Goal: Browse casually

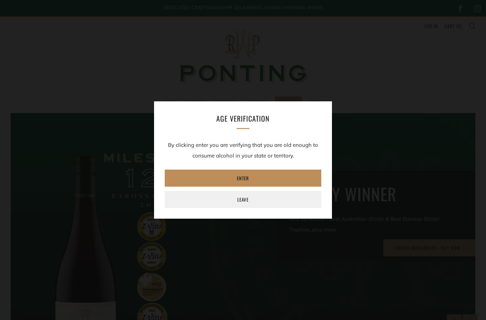
click at [246, 182] on link "Enter" at bounding box center [243, 178] width 157 height 17
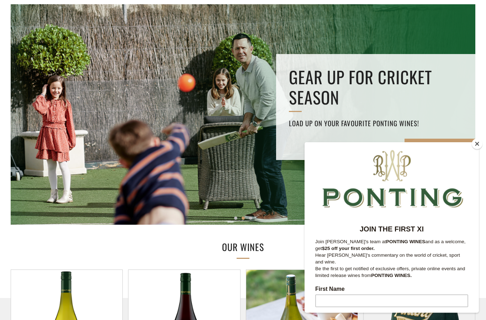
scroll to position [109, 0]
click at [477, 145] on button "Close" at bounding box center [477, 144] width 11 height 11
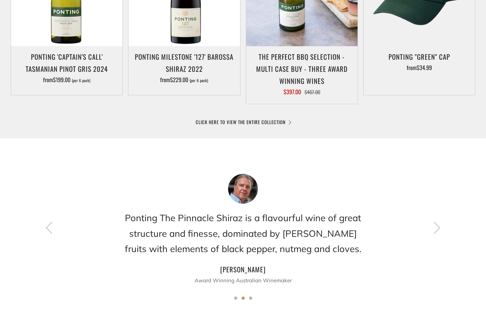
scroll to position [444, 0]
click at [48, 226] on icon at bounding box center [49, 228] width 12 height 12
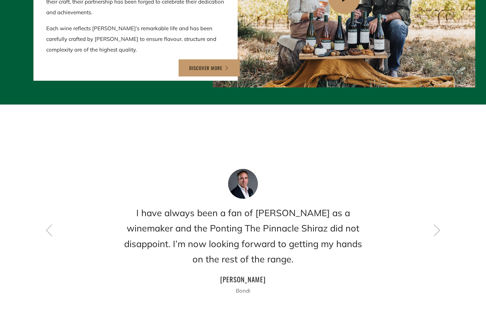
scroll to position [878, 0]
click at [437, 224] on icon at bounding box center [437, 230] width 12 height 12
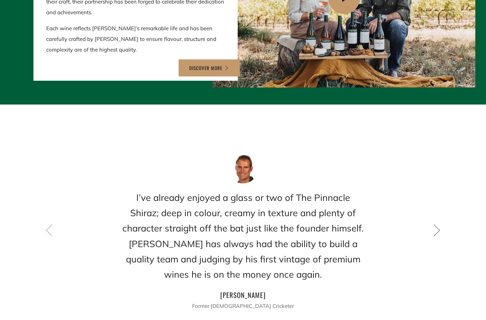
click at [441, 224] on icon at bounding box center [437, 230] width 12 height 12
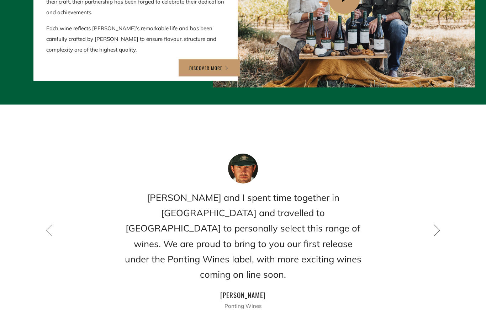
click at [437, 224] on icon at bounding box center [437, 230] width 12 height 12
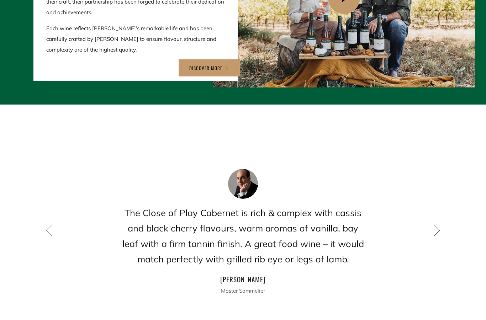
click at [0, 0] on html "Home Our Story Our Wines The Collection News & Reviews Contact BUY NOW" at bounding box center [243, 206] width 486 height 2168
click at [437, 224] on icon at bounding box center [437, 230] width 12 height 12
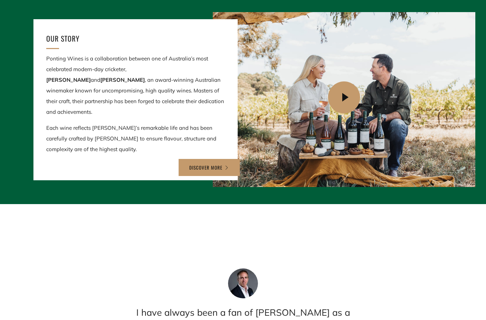
scroll to position [779, 0]
click at [344, 96] on icon at bounding box center [346, 98] width 34 height 34
